Goal: Task Accomplishment & Management: Use online tool/utility

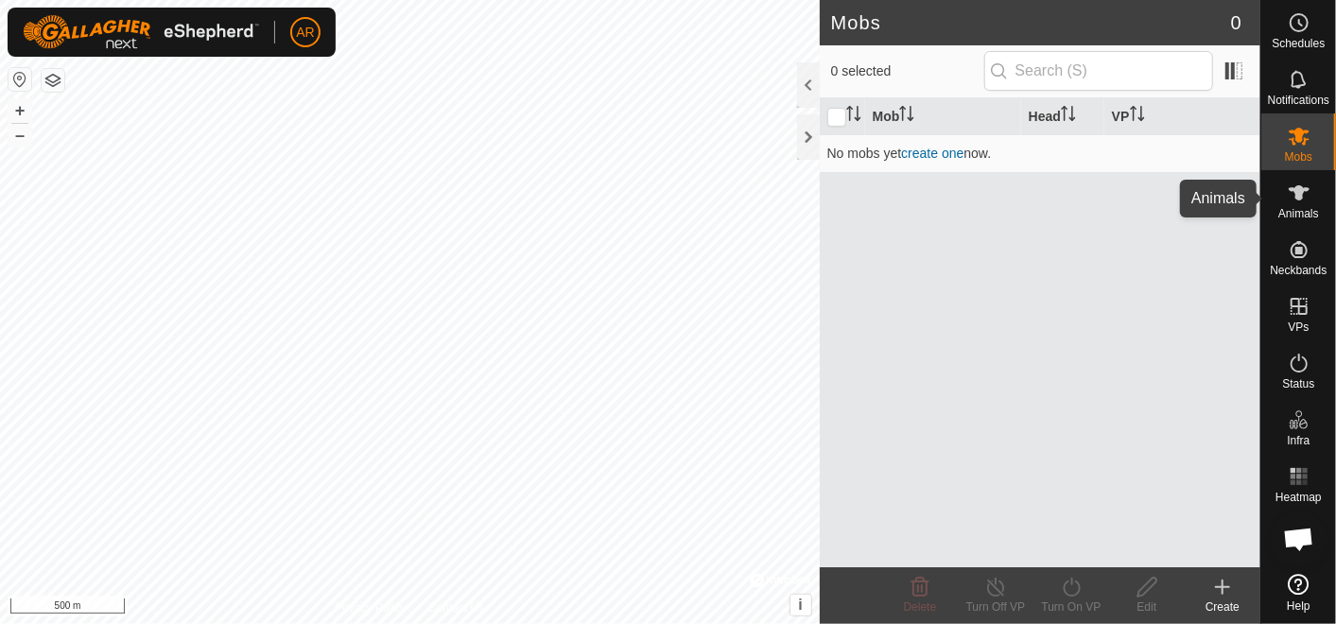
click at [1299, 199] on icon at bounding box center [1298, 192] width 21 height 15
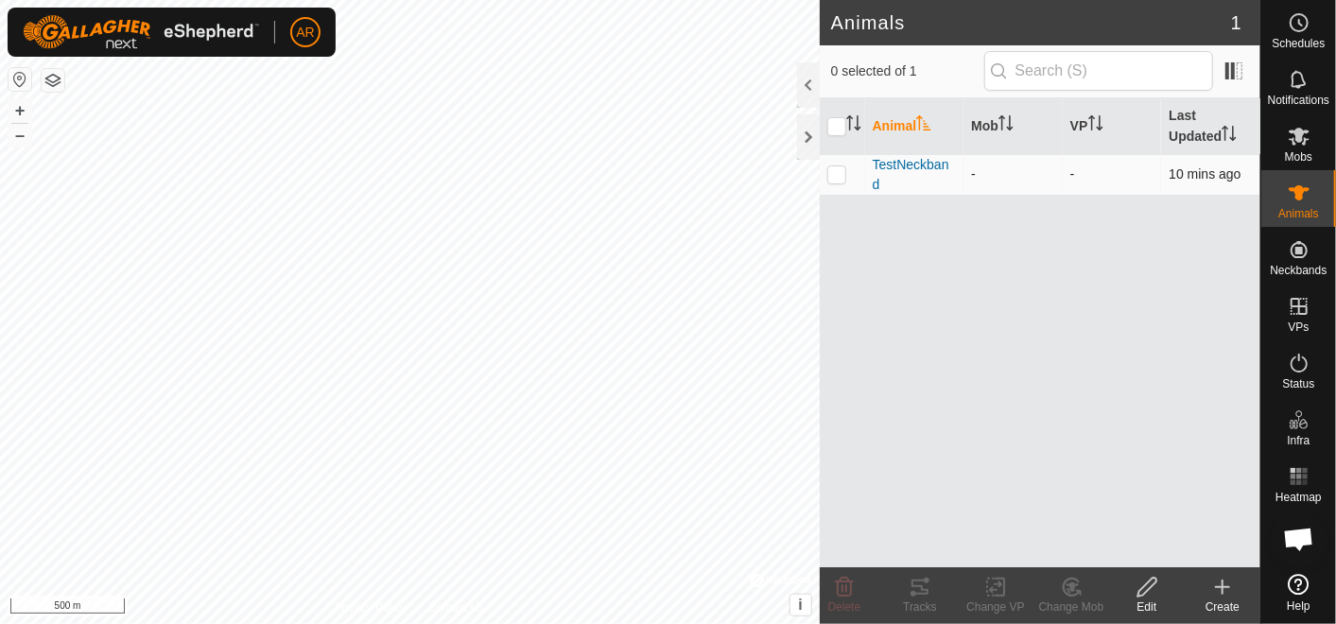
click at [835, 175] on p-checkbox at bounding box center [836, 173] width 19 height 15
checkbox input "true"
click at [919, 597] on icon at bounding box center [919, 587] width 23 height 23
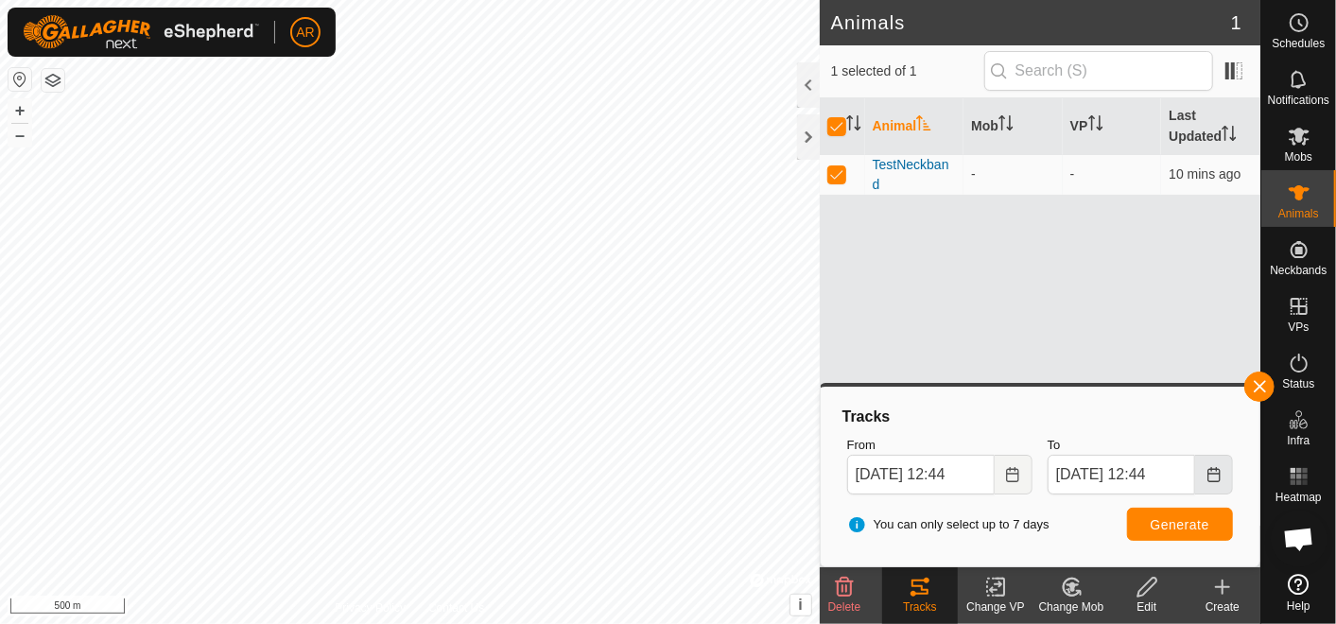
click at [1214, 474] on icon "Choose Date" at bounding box center [1213, 474] width 15 height 15
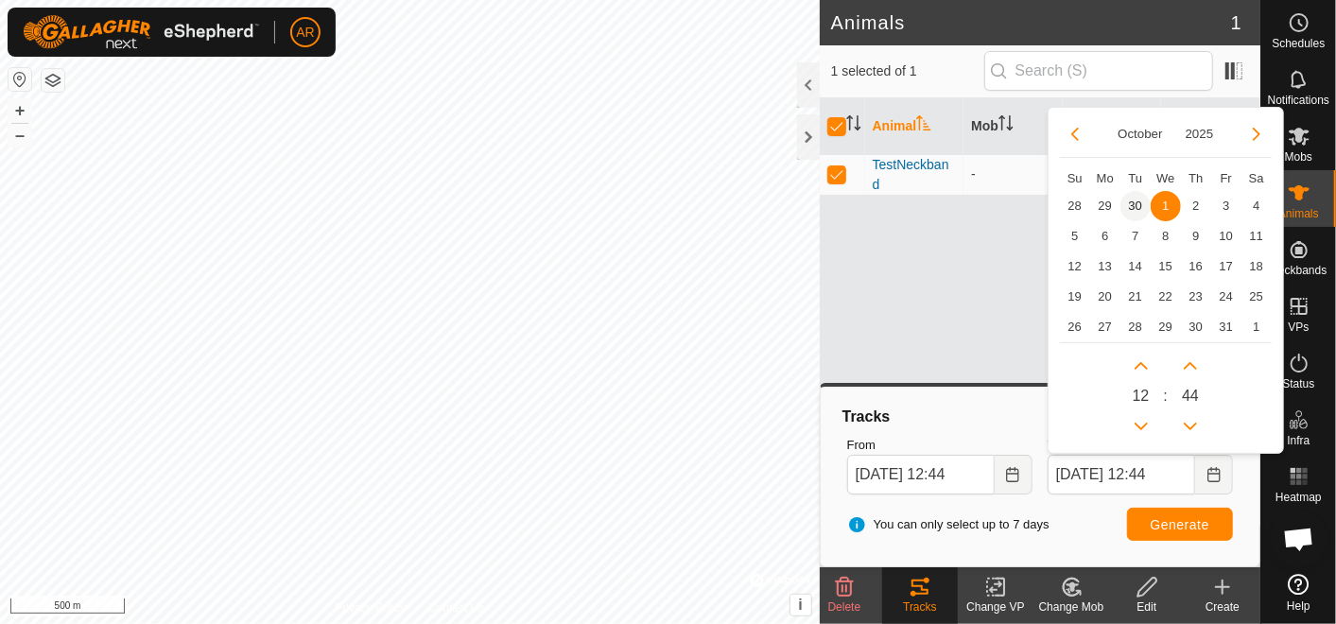
click at [1136, 204] on span "30" at bounding box center [1135, 206] width 30 height 30
type input "[DATE] 12:44"
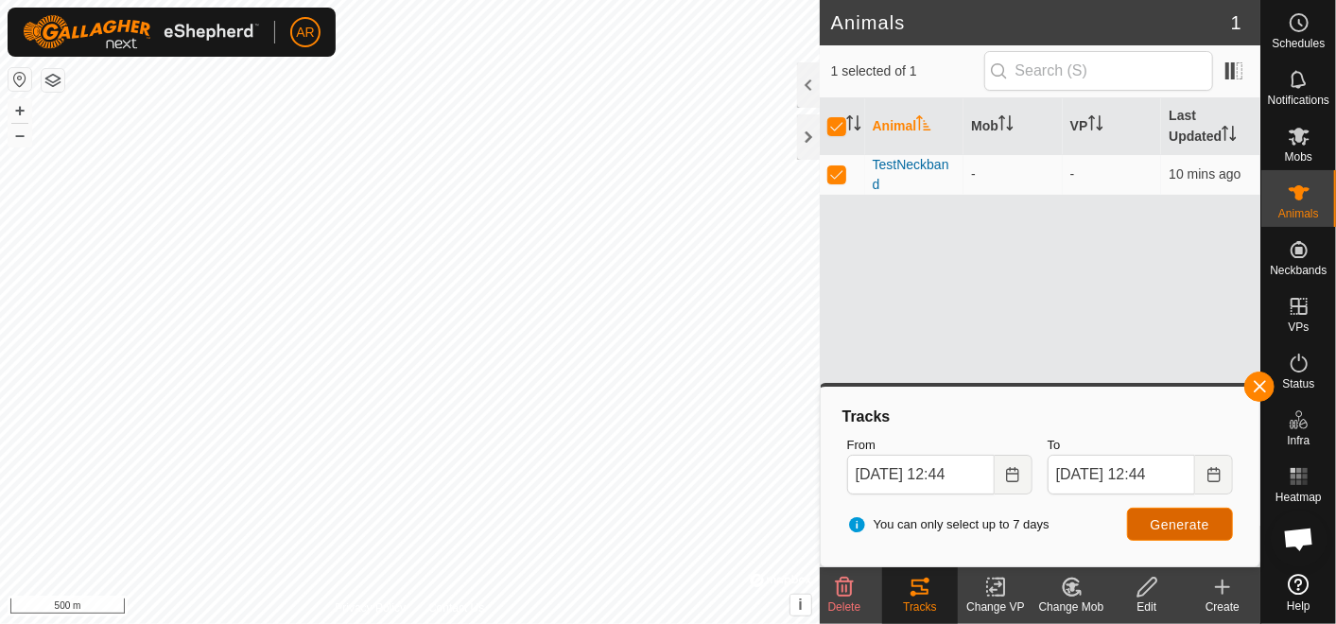
click at [1171, 525] on span "Generate" at bounding box center [1179, 524] width 59 height 15
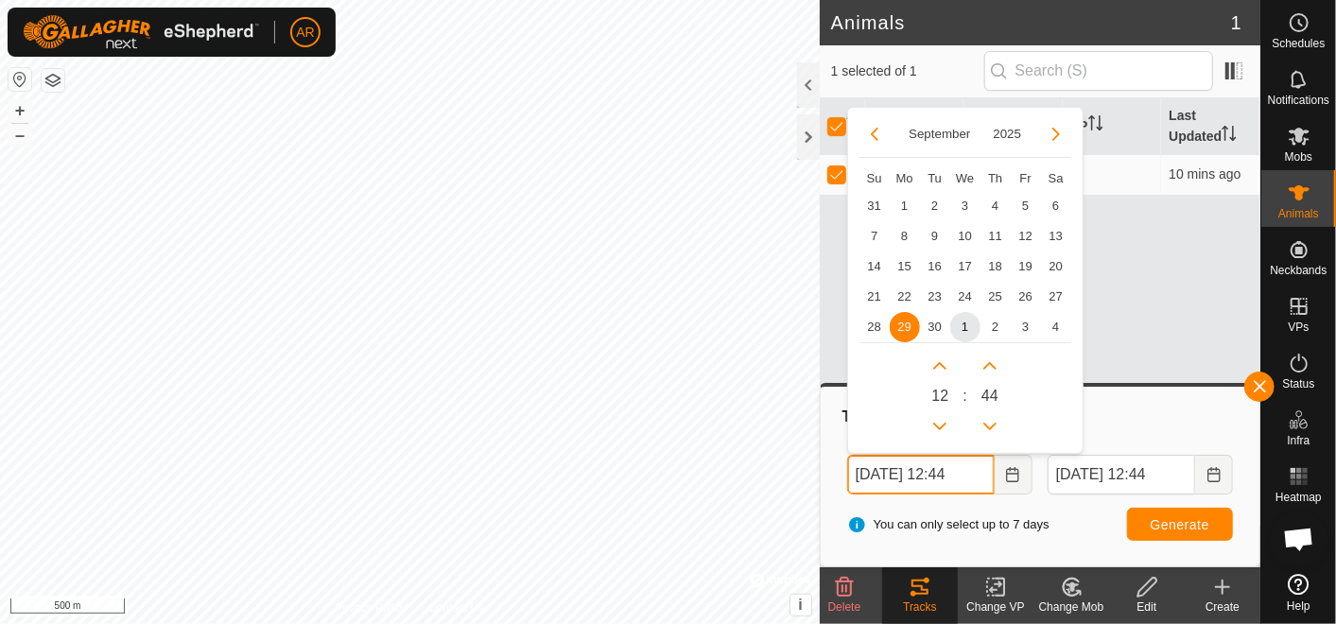
click at [784, 512] on body "AR Schedules Notifications Mobs Animals Neckbands VPs Status Infra Heatmap Help…" at bounding box center [668, 312] width 1336 height 624
click at [936, 324] on span "30" at bounding box center [935, 327] width 30 height 30
type input "[DATE] 12:44"
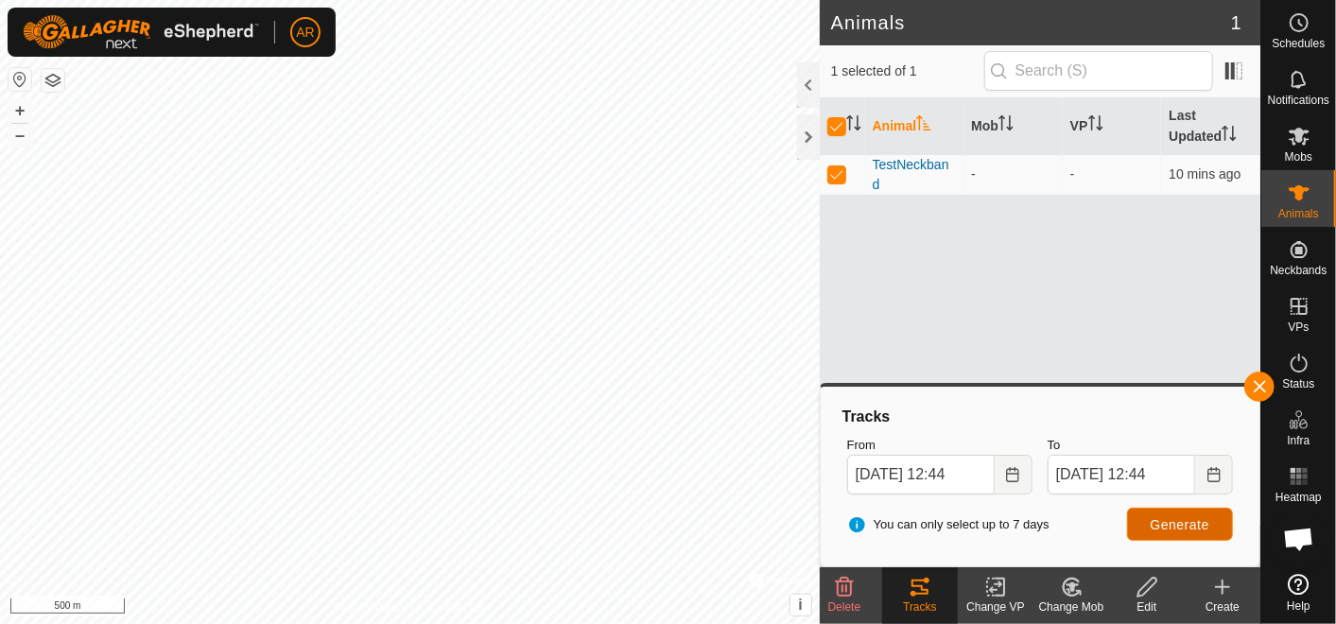
click at [1167, 520] on span "Generate" at bounding box center [1179, 524] width 59 height 15
click at [1215, 472] on icon "Choose Date" at bounding box center [1213, 474] width 15 height 15
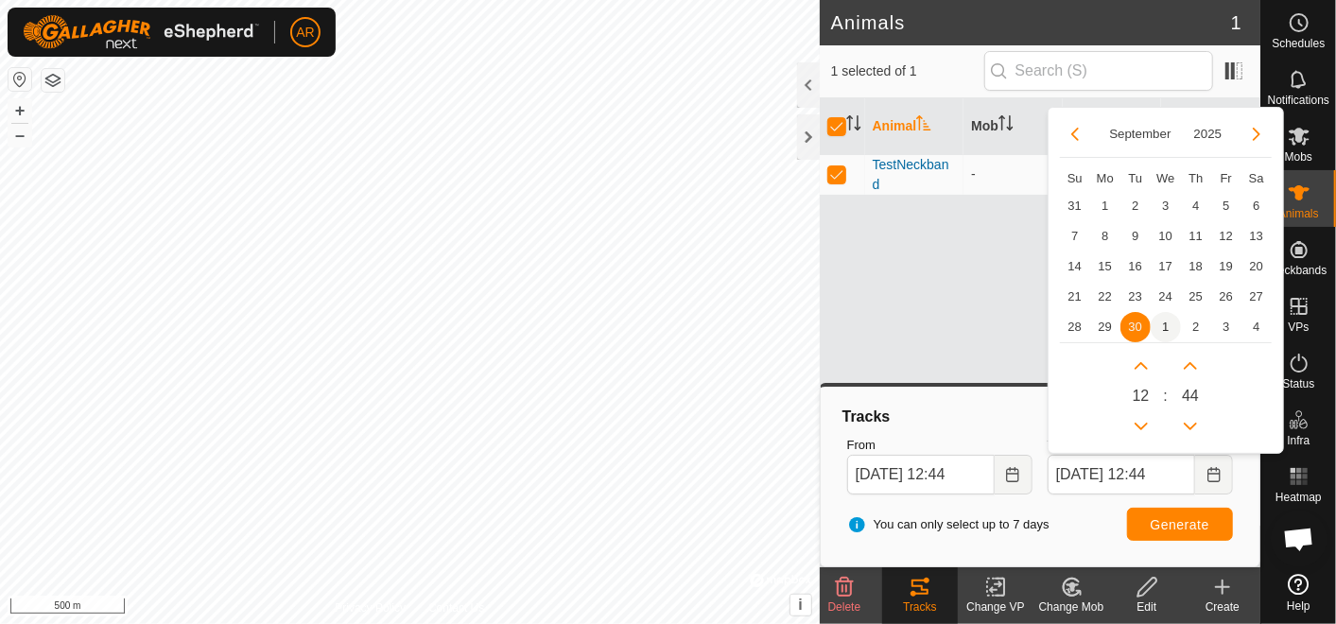
click at [1166, 328] on span "1" at bounding box center [1165, 327] width 30 height 30
type input "[DATE] 12:44"
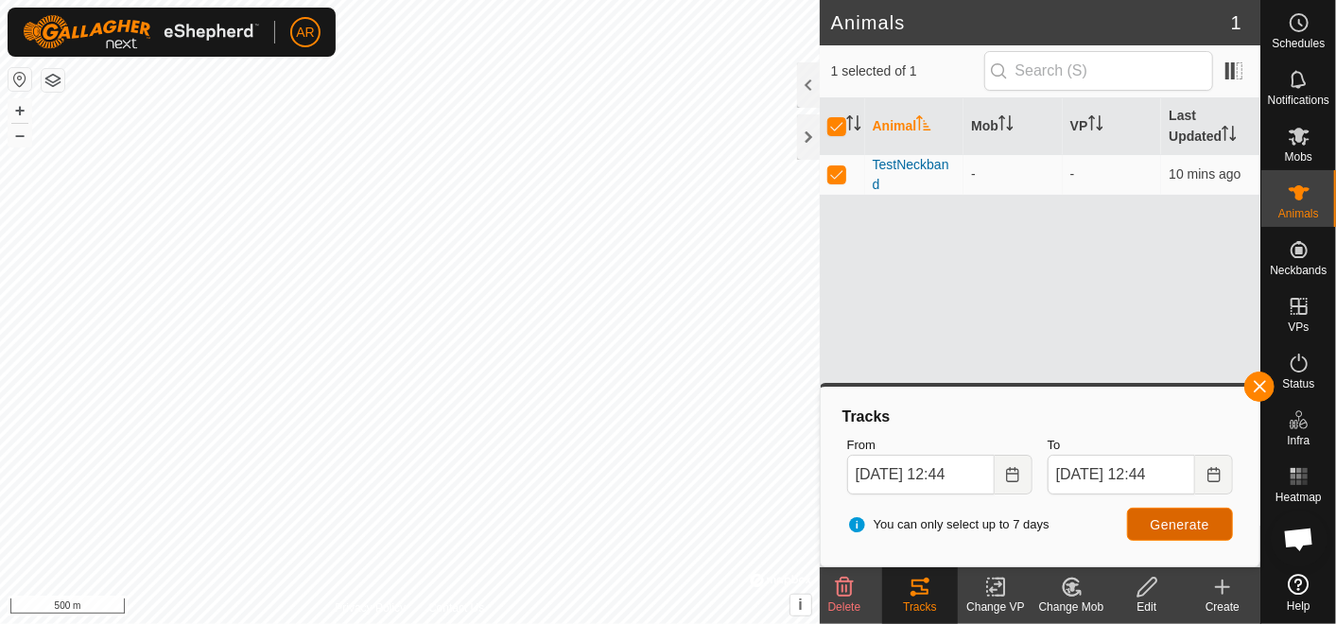
click at [1171, 518] on span "Generate" at bounding box center [1179, 524] width 59 height 15
click at [1013, 479] on icon "Choose Date" at bounding box center [1012, 474] width 15 height 15
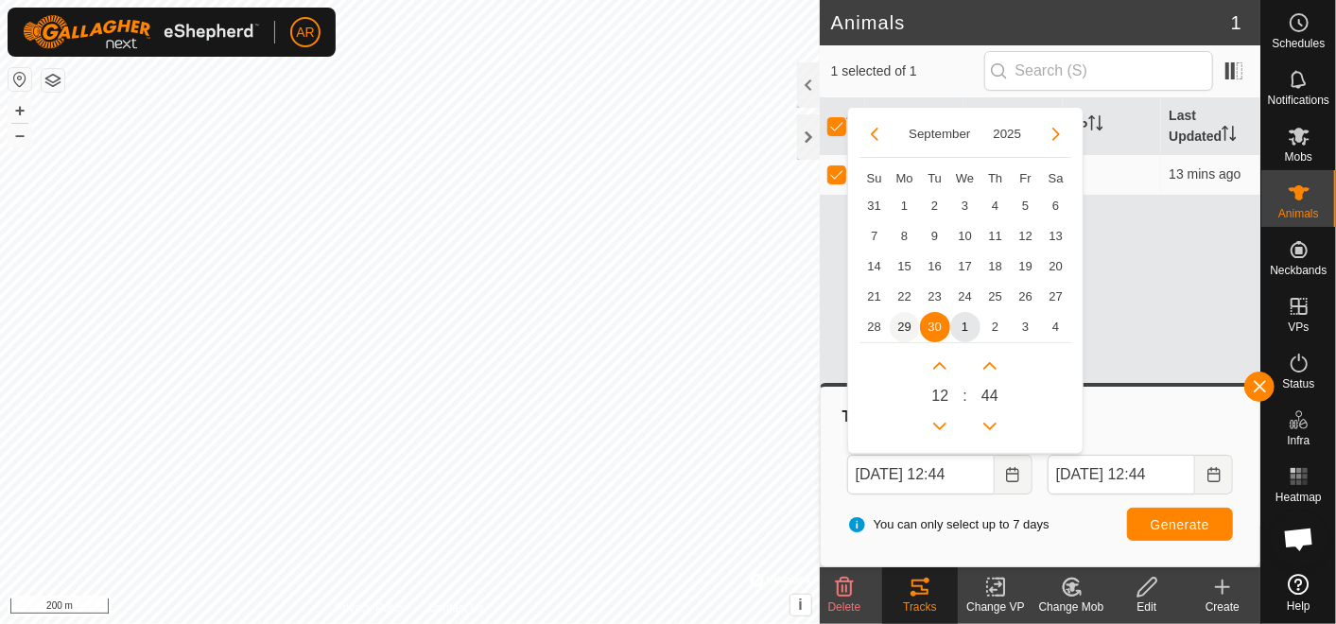
click at [909, 322] on span "29" at bounding box center [904, 327] width 30 height 30
type input "[DATE] 12:44"
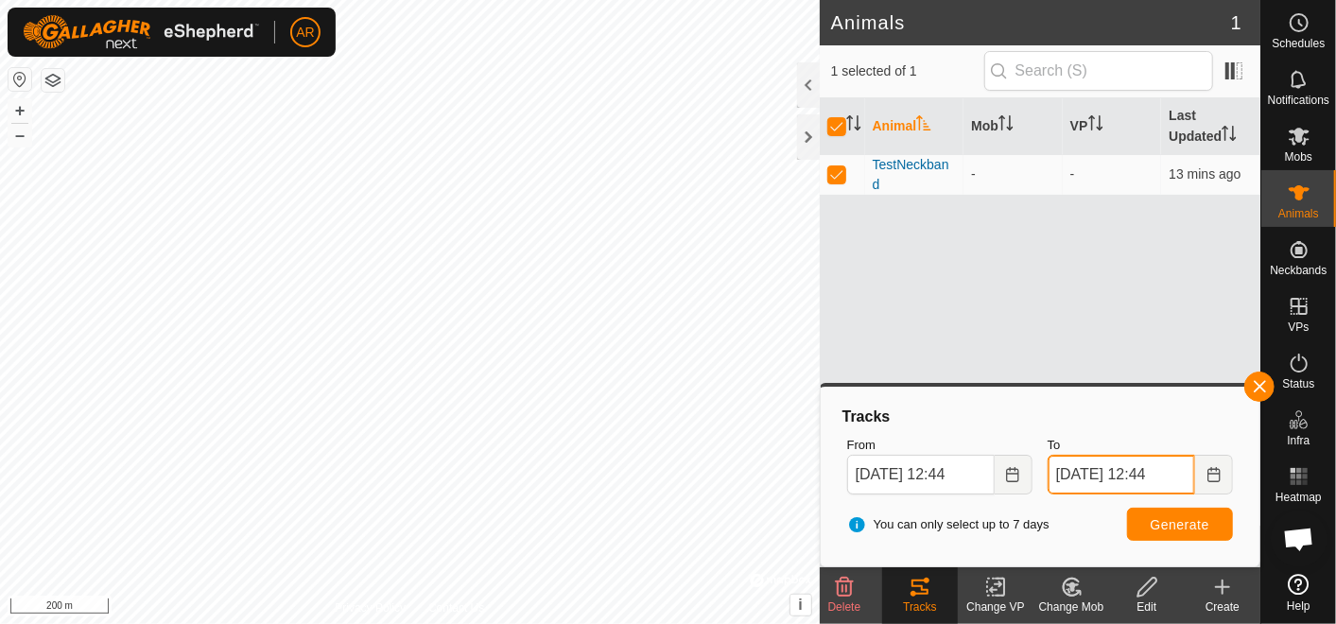
click at [1161, 480] on input "[DATE] 12:44" at bounding box center [1120, 475] width 147 height 40
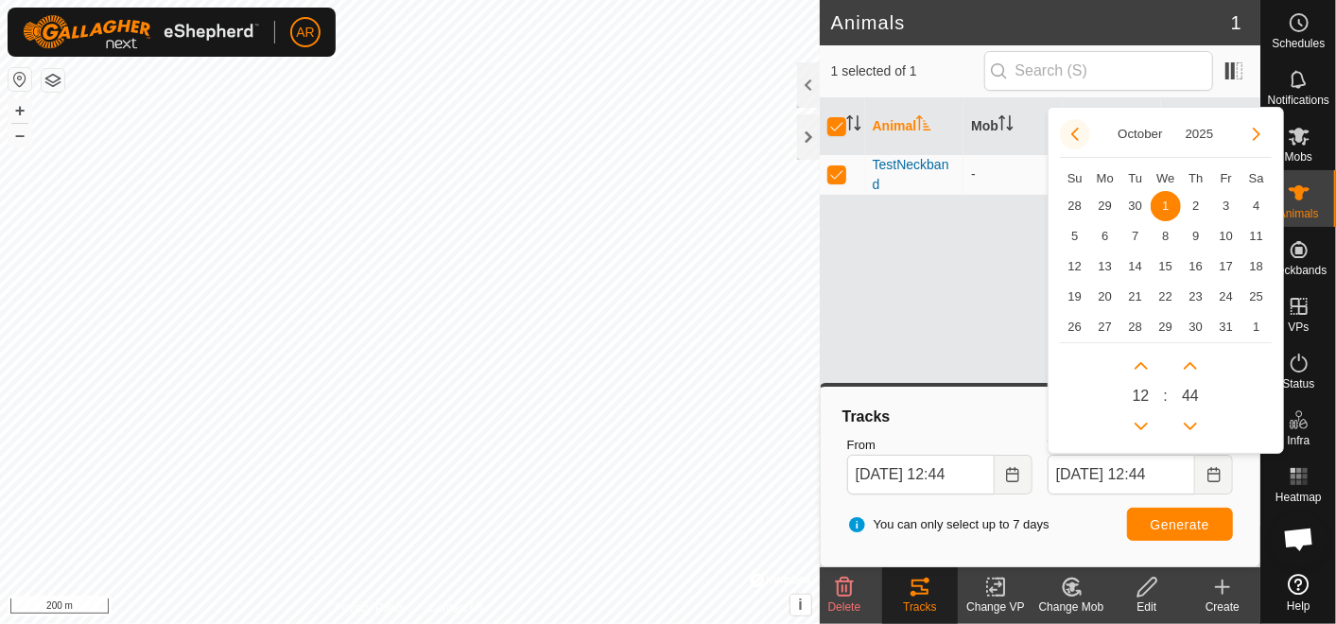
click at [1074, 129] on button "Previous Month" at bounding box center [1075, 134] width 30 height 30
click at [1134, 326] on span "30" at bounding box center [1135, 327] width 30 height 30
type input "[DATE] 12:44"
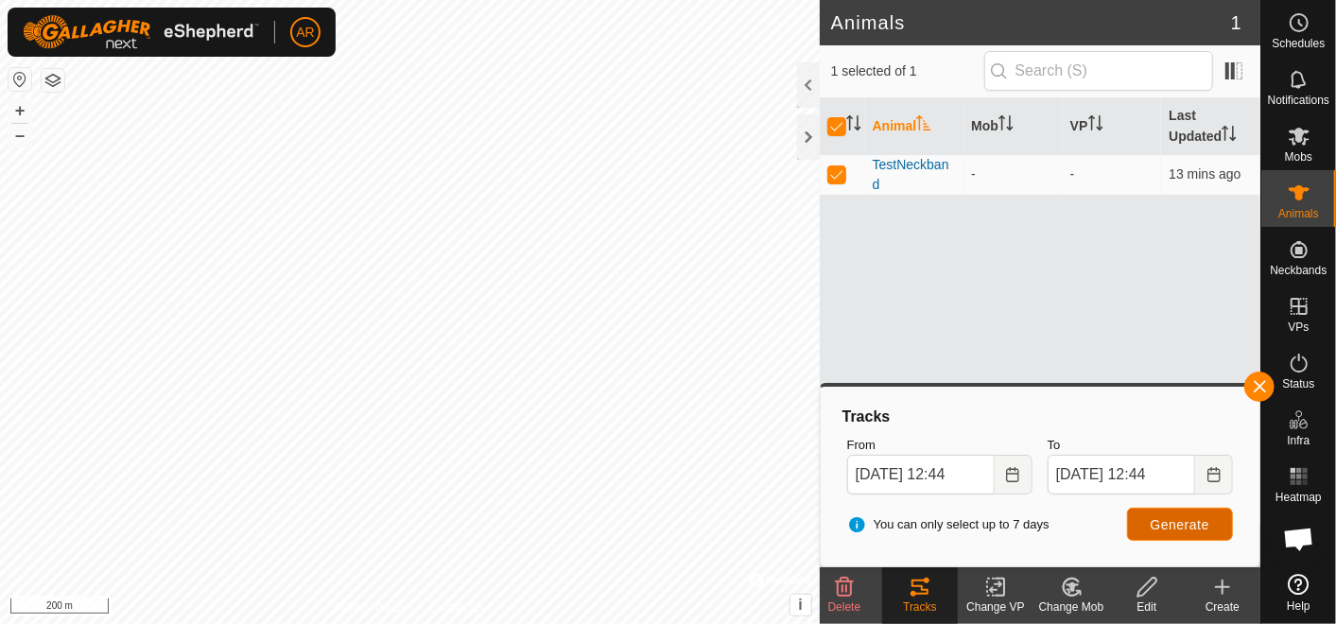
click at [1176, 522] on span "Generate" at bounding box center [1179, 524] width 59 height 15
click at [890, 476] on input "[DATE] 12:44" at bounding box center [920, 475] width 147 height 40
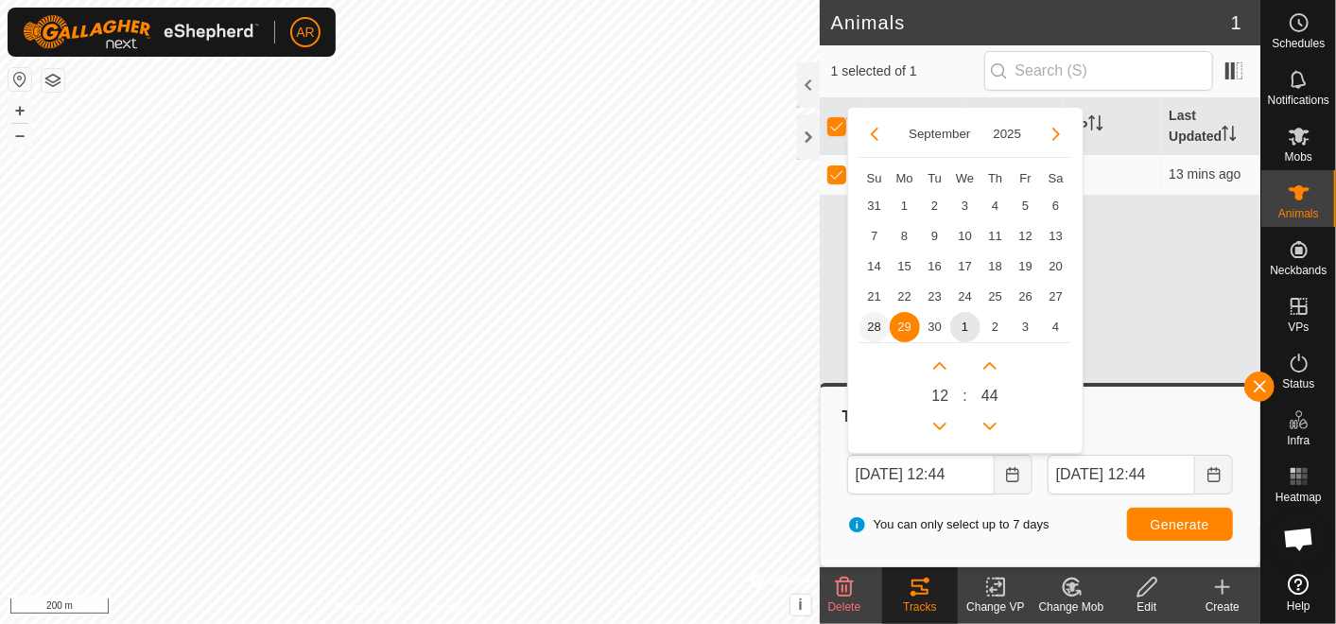
click at [871, 326] on span "28" at bounding box center [874, 327] width 30 height 30
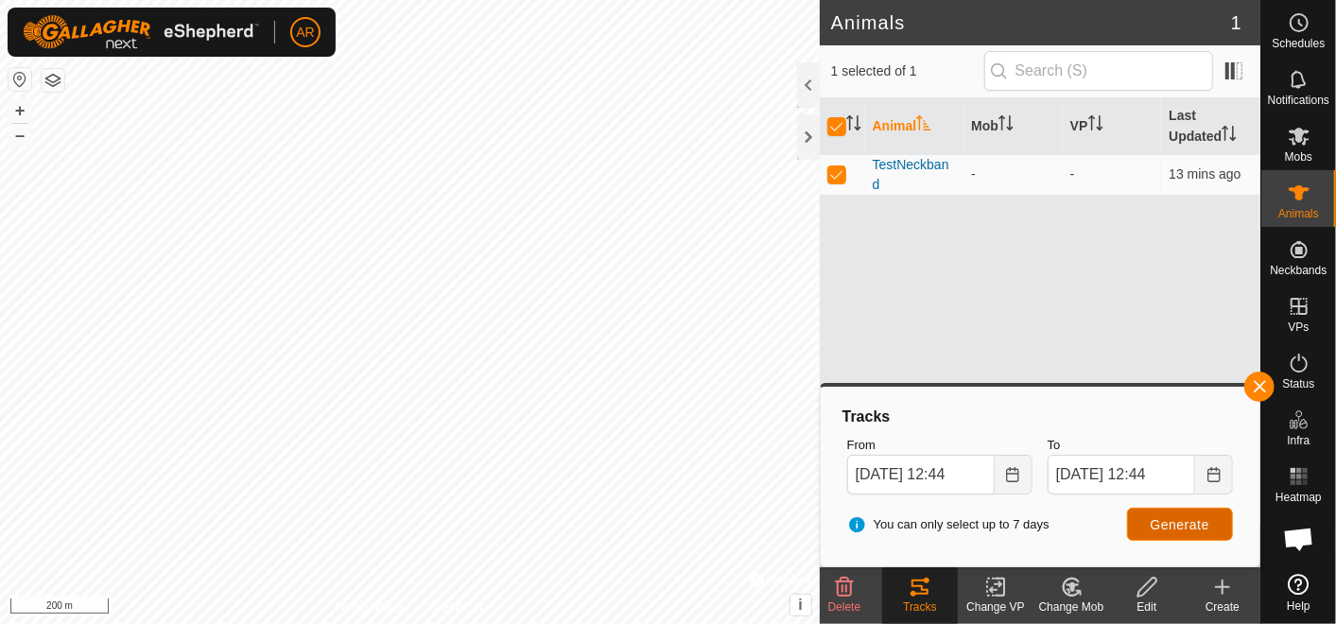
click at [1161, 524] on span "Generate" at bounding box center [1179, 524] width 59 height 15
click at [1012, 475] on icon "Choose Date" at bounding box center [1012, 474] width 15 height 15
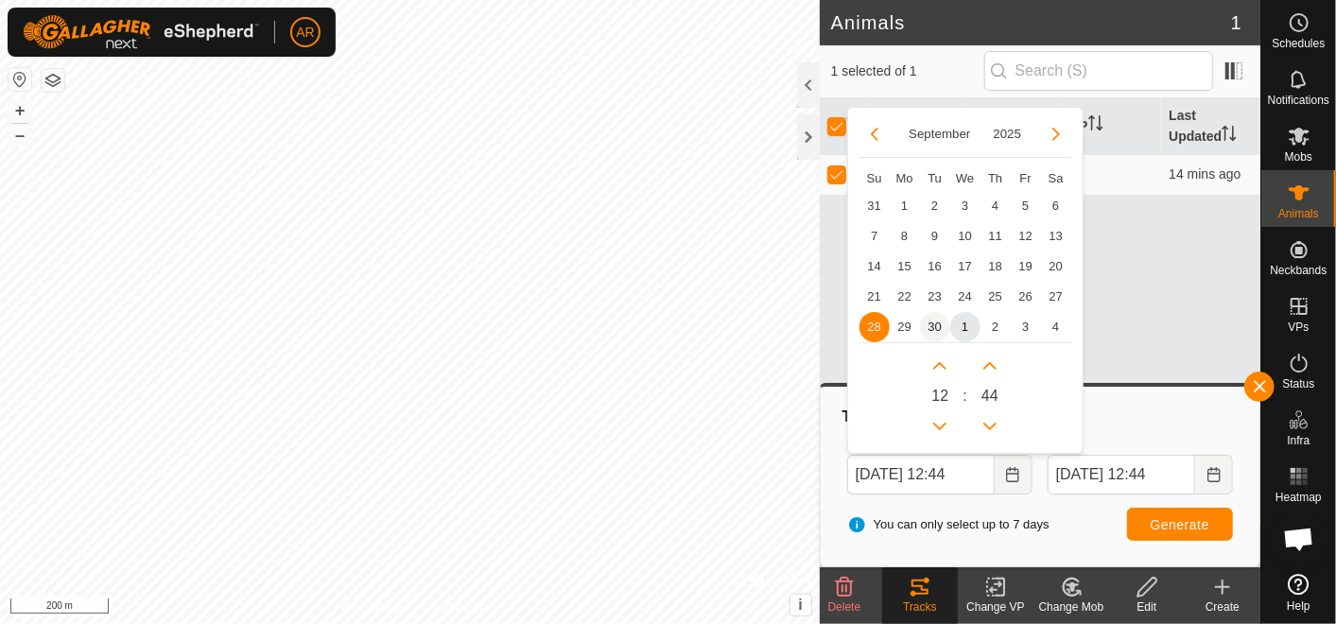
click at [937, 329] on span "30" at bounding box center [935, 327] width 30 height 30
type input "[DATE] 12:44"
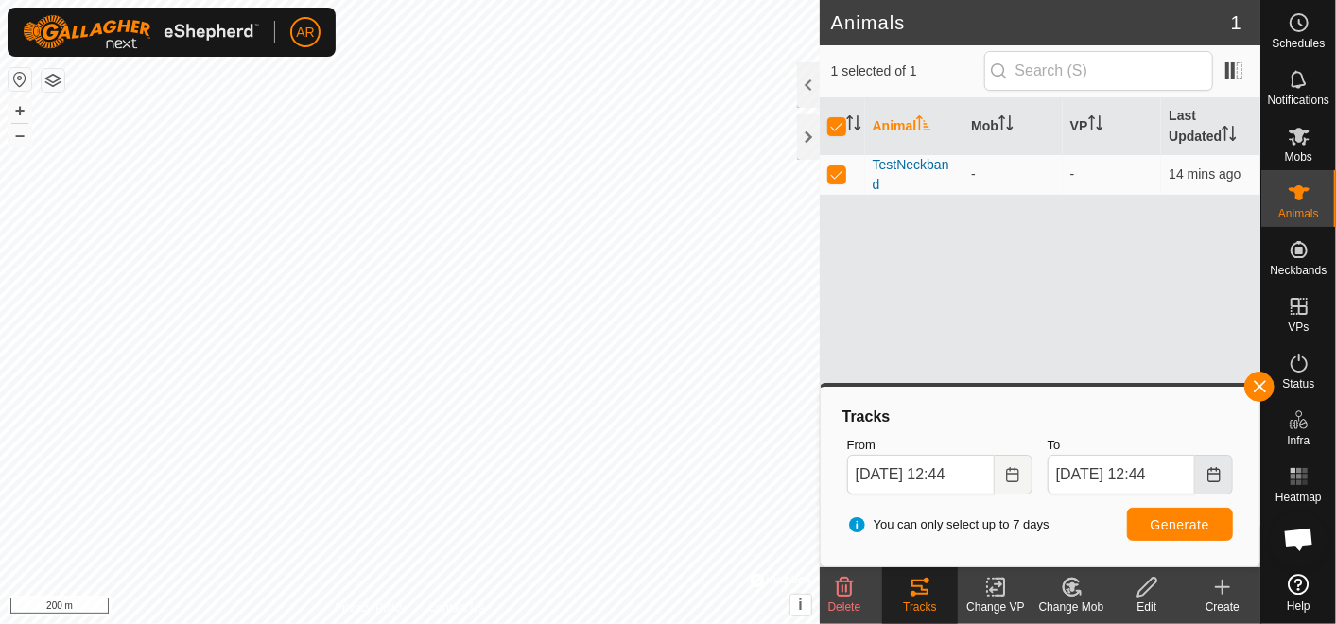
click at [1212, 475] on icon "Choose Date" at bounding box center [1213, 474] width 15 height 15
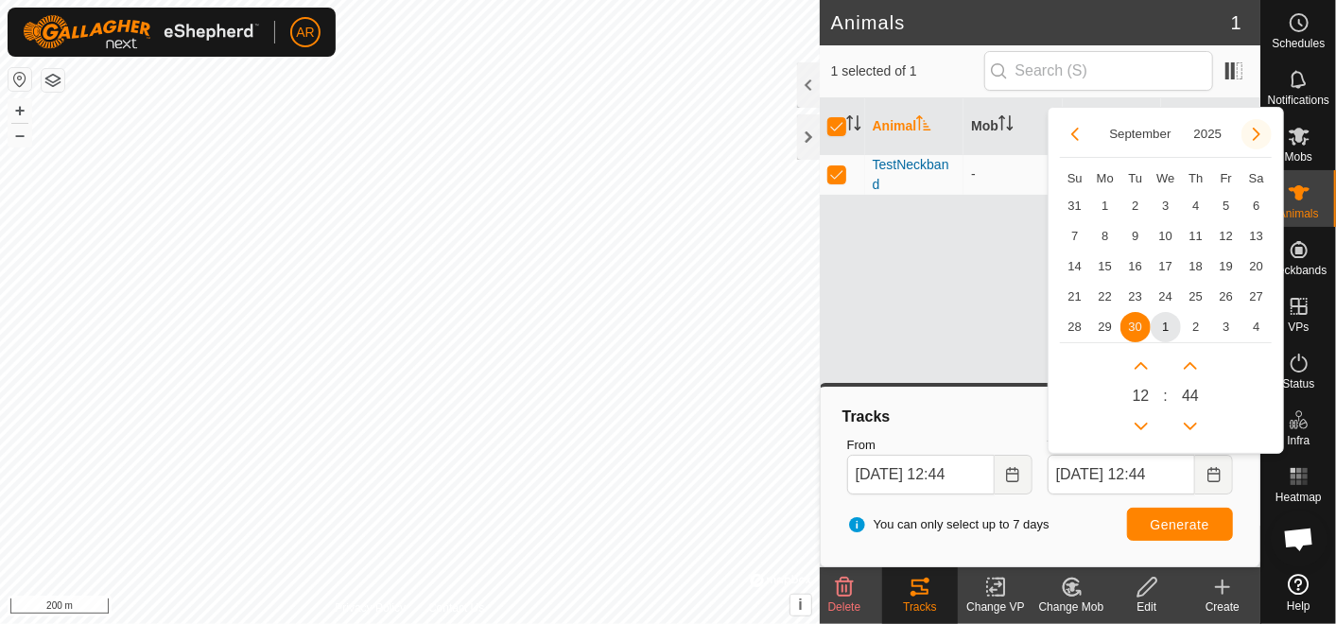
click at [1258, 130] on button "Next Month" at bounding box center [1256, 134] width 30 height 30
click at [1164, 205] on span "1" at bounding box center [1165, 206] width 30 height 30
type input "[DATE] 12:44"
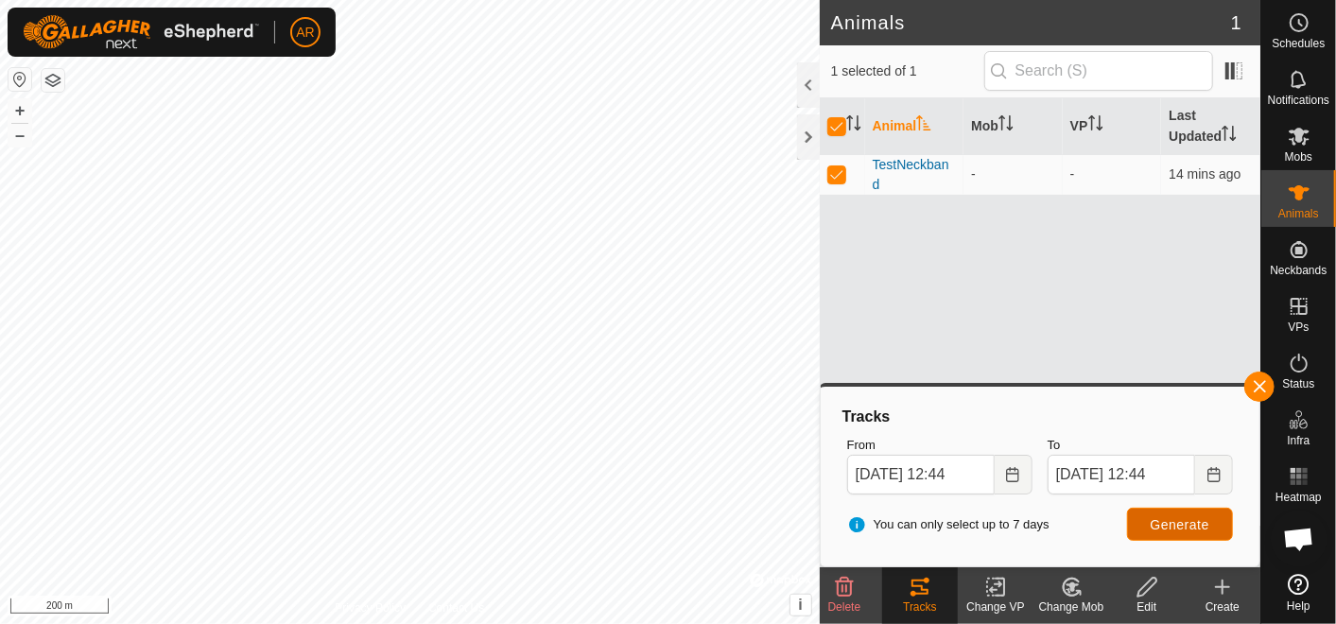
click at [1181, 521] on span "Generate" at bounding box center [1179, 524] width 59 height 15
